Goal: Information Seeking & Learning: Learn about a topic

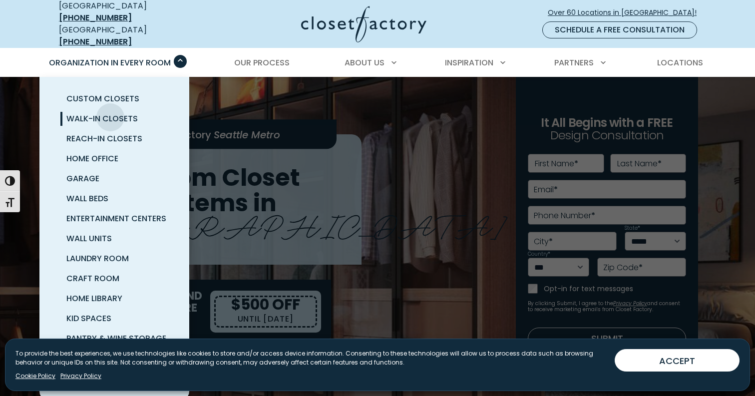
click at [110, 113] on span "Walk-In Closets" at bounding box center [101, 118] width 71 height 11
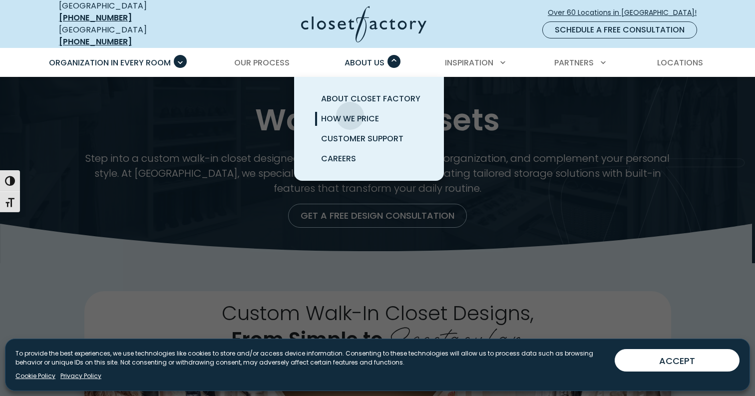
click at [350, 113] on span "How We Price" at bounding box center [350, 118] width 58 height 11
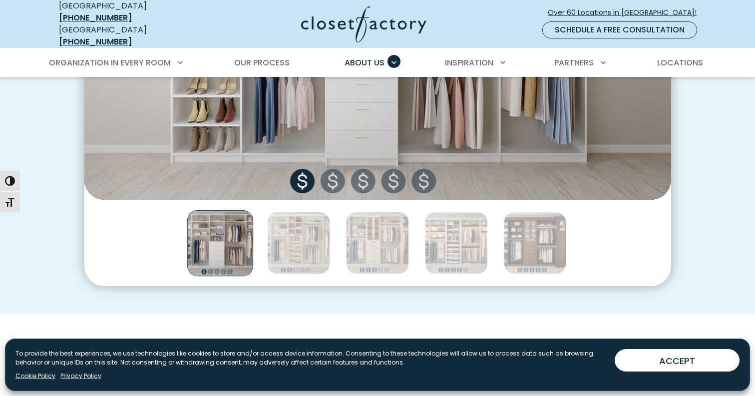
scroll to position [520, 0]
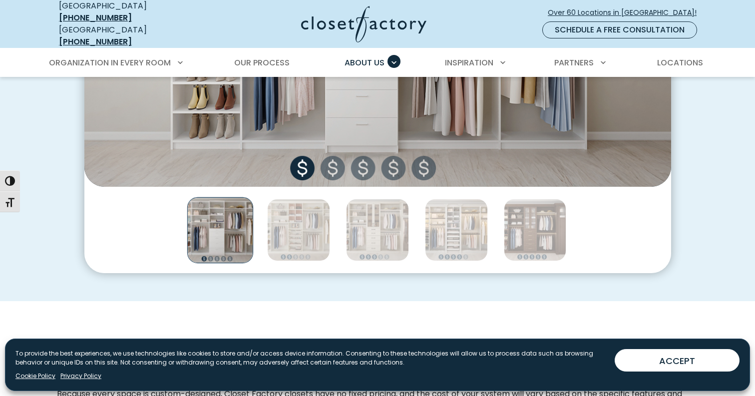
click at [335, 163] on img "Thumbnail Gallery" at bounding box center [377, 33] width 586 height 305
click at [313, 215] on img "Thumbnail Gallery" at bounding box center [298, 230] width 63 height 63
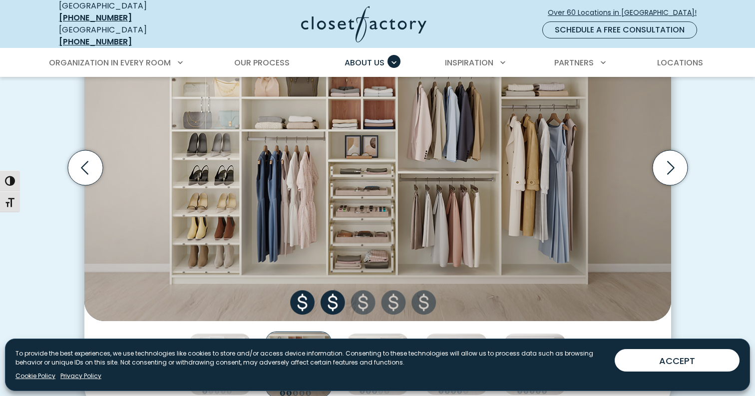
scroll to position [425, 0]
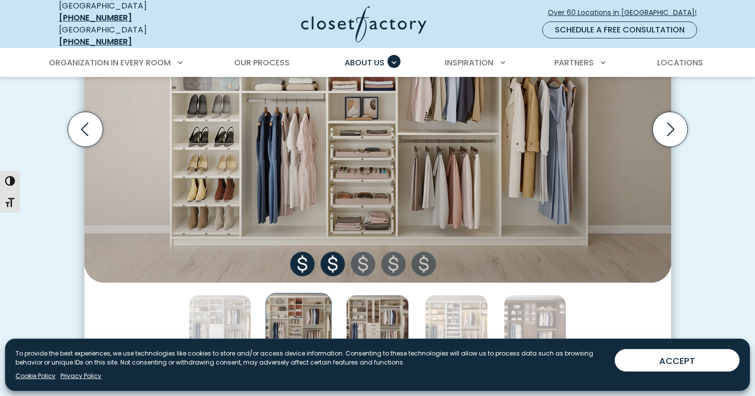
click at [373, 303] on img "Thumbnail Gallery" at bounding box center [377, 325] width 63 height 63
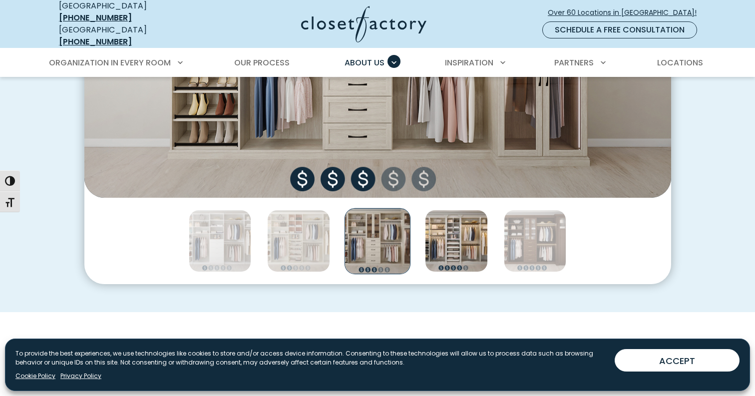
click at [451, 234] on img "Thumbnail Gallery" at bounding box center [456, 241] width 63 height 63
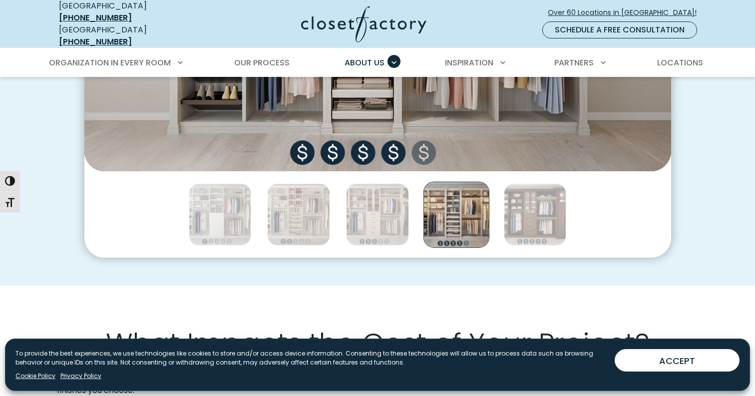
scroll to position [557, 0]
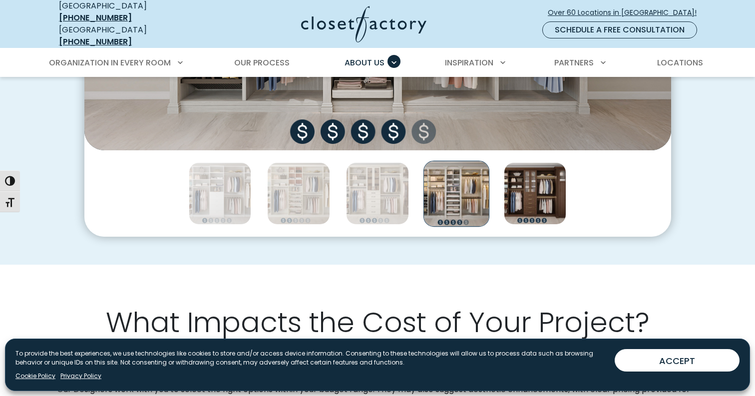
click at [549, 181] on img "Thumbnail Gallery" at bounding box center [535, 193] width 63 height 63
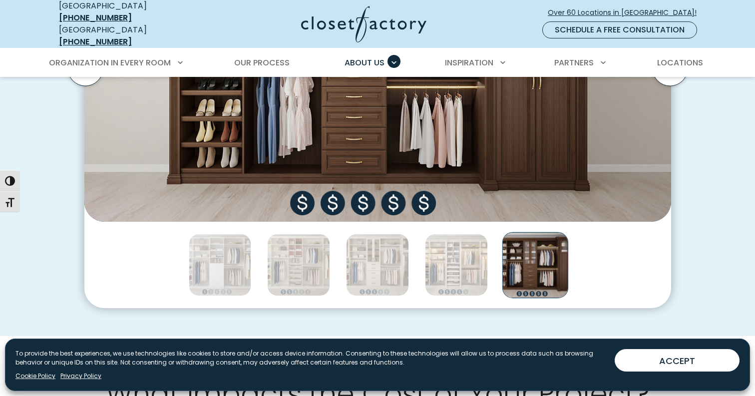
scroll to position [508, 0]
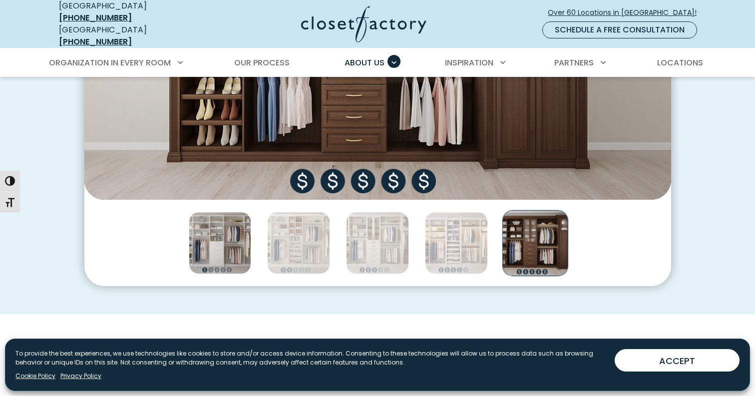
click at [230, 236] on img "Thumbnail Gallery" at bounding box center [220, 243] width 63 height 63
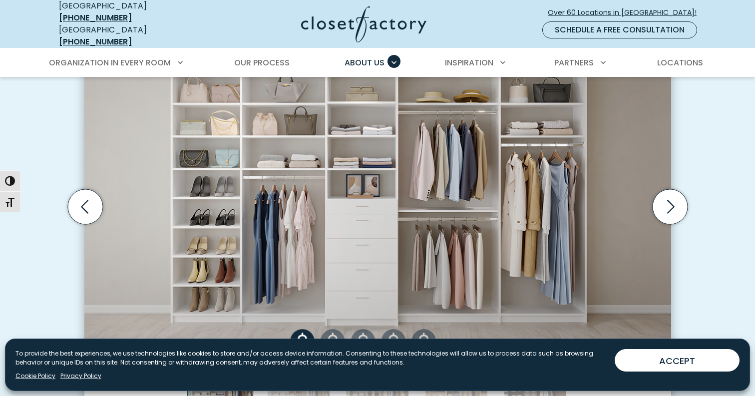
scroll to position [553, 0]
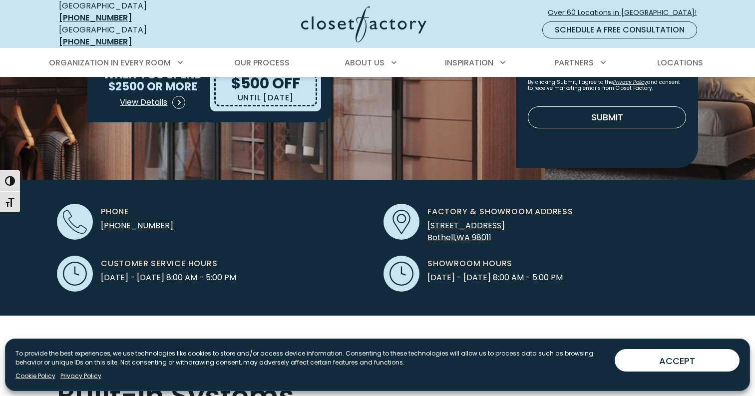
scroll to position [222, 0]
